Goal: Information Seeking & Learning: Learn about a topic

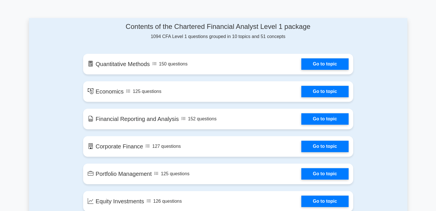
scroll to position [287, 0]
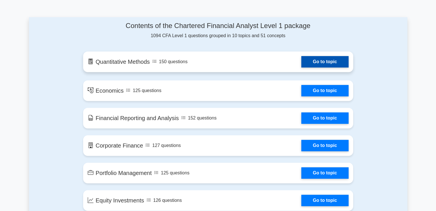
click at [325, 61] on link "Go to topic" at bounding box center [324, 61] width 47 height 11
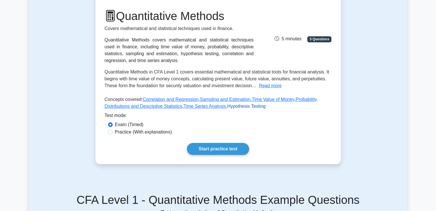
scroll to position [86, 0]
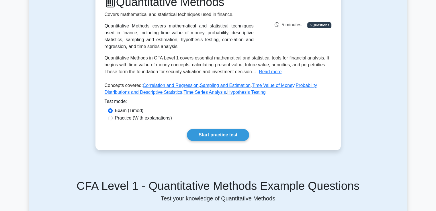
click at [140, 117] on label "Practice (With explanations)" at bounding box center [143, 118] width 57 height 7
click at [113, 117] on input "Practice (With explanations)" at bounding box center [110, 118] width 5 height 5
radio input "true"
click at [218, 133] on link "Start practice test" at bounding box center [218, 135] width 62 height 12
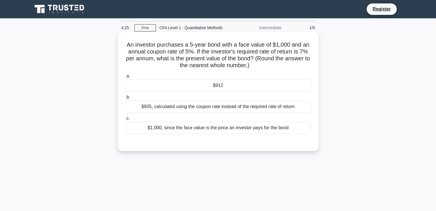
click at [217, 91] on div "$912" at bounding box center [218, 86] width 186 height 12
click at [125, 78] on input "a. $912" at bounding box center [125, 76] width 0 height 4
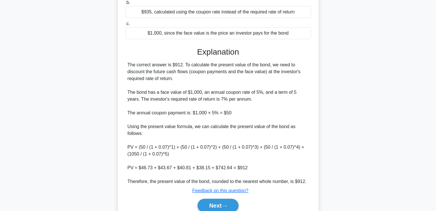
scroll to position [120, 0]
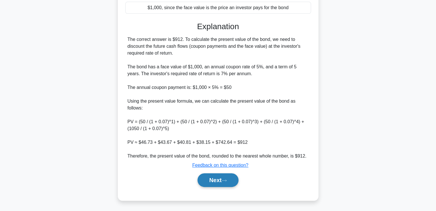
click at [214, 184] on button "Next" at bounding box center [217, 181] width 41 height 14
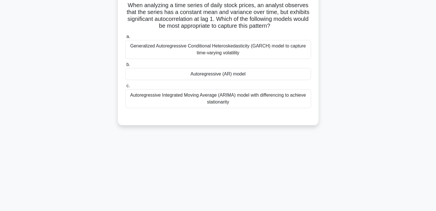
scroll to position [0, 0]
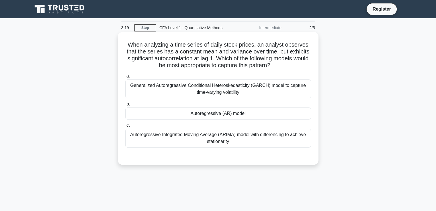
click at [194, 91] on div "Generalized Autoregressive Conditional Heteroskedasticity (GARCH) model to capt…" at bounding box center [218, 89] width 186 height 19
click at [125, 78] on input "a. Generalized Autoregressive Conditional Heteroskedasticity (GARCH) model to c…" at bounding box center [125, 76] width 0 height 4
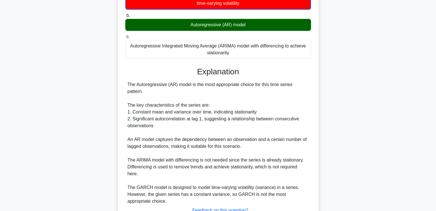
scroll to position [121, 0]
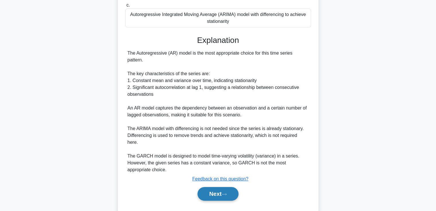
click at [215, 187] on button "Next" at bounding box center [217, 194] width 41 height 14
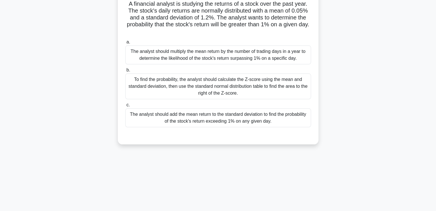
scroll to position [0, 0]
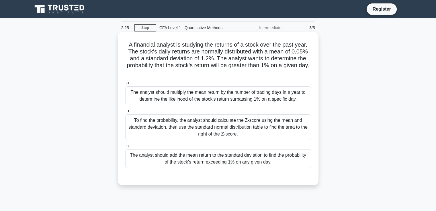
click at [184, 119] on div "To find the probability, the analyst should calculate the Z-score using the mea…" at bounding box center [218, 128] width 186 height 26
click at [125, 113] on input "b. To find the probability, the analyst should calculate the Z-score using the …" at bounding box center [125, 111] width 0 height 4
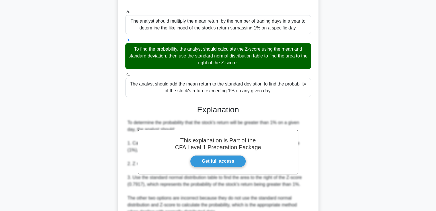
scroll to position [115, 0]
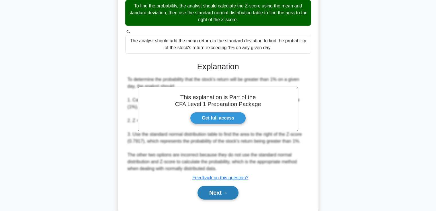
click at [213, 199] on button "Next" at bounding box center [217, 193] width 41 height 14
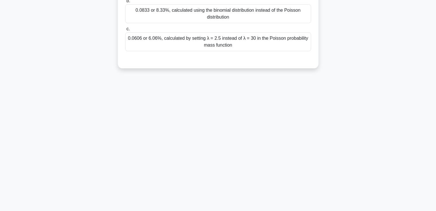
scroll to position [12, 0]
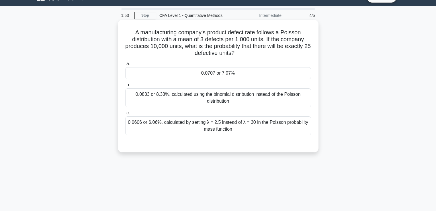
click at [207, 97] on div "0.0833 or 8.33%, calculated using the binomial distribution instead of the Pois…" at bounding box center [218, 98] width 186 height 19
click at [125, 87] on input "b. 0.0833 or 8.33%, calculated using the binomial distribution instead of the P…" at bounding box center [125, 85] width 0 height 4
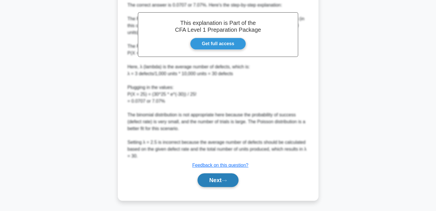
click at [225, 176] on button "Next" at bounding box center [217, 181] width 41 height 14
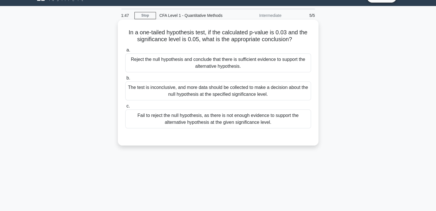
scroll to position [0, 0]
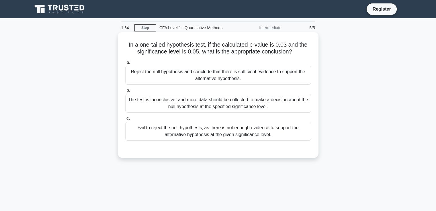
click at [187, 105] on div "The test is inconclusive, and more data should be collected to make a decision …" at bounding box center [218, 103] width 186 height 19
click at [125, 93] on input "b. The test is inconclusive, and more data should be collected to make a decisi…" at bounding box center [125, 91] width 0 height 4
